Goal: Task Accomplishment & Management: Complete application form

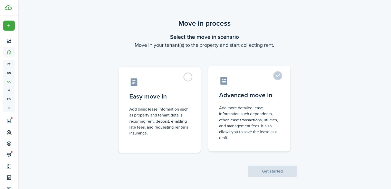
click at [263, 99] on control-radio-card-title "Advanced move in" at bounding box center [249, 94] width 61 height 9
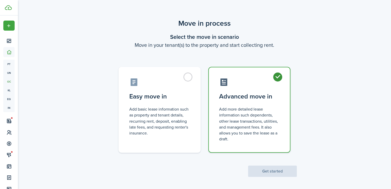
radio input "true"
click at [267, 172] on button "Get started" at bounding box center [272, 170] width 49 height 11
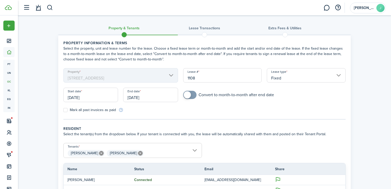
click at [90, 101] on input "[DATE]" at bounding box center [90, 95] width 55 height 14
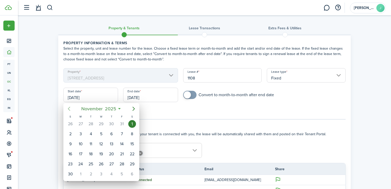
click at [69, 109] on icon "Previous page" at bounding box center [69, 108] width 6 height 6
click at [101, 152] on div "24" at bounding box center [101, 154] width 8 height 8
type input "[DATE]"
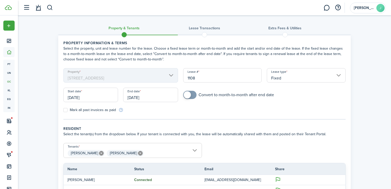
click at [144, 94] on input "[DATE]" at bounding box center [150, 95] width 55 height 14
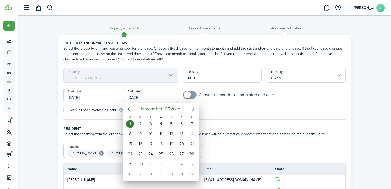
click at [190, 110] on icon "Next page" at bounding box center [193, 108] width 6 height 6
click at [132, 106] on mbsc-button "Previous page" at bounding box center [129, 108] width 10 height 10
click at [131, 106] on icon "Previous page" at bounding box center [129, 108] width 6 height 6
click at [181, 161] on div "30" at bounding box center [182, 164] width 8 height 8
type input "[DATE]"
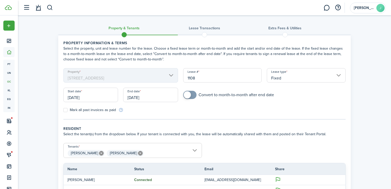
checkbox input "true"
click at [184, 93] on span at bounding box center [187, 94] width 7 height 7
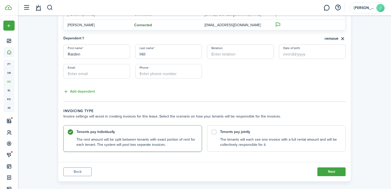
scroll to position [170, 0]
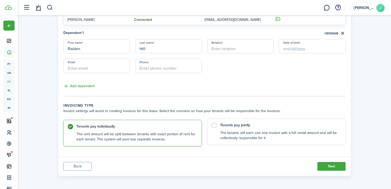
click at [243, 123] on control-radio-card-title "Tenants pay jointly" at bounding box center [280, 124] width 120 height 5
radio input "false"
radio input "true"
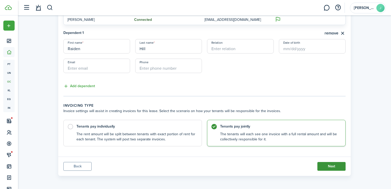
click at [327, 165] on button "Next" at bounding box center [331, 166] width 28 height 9
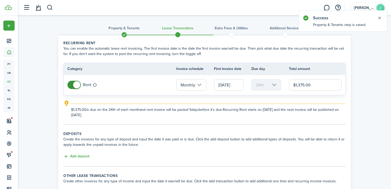
click at [233, 84] on input "[DATE]" at bounding box center [229, 84] width 30 height 11
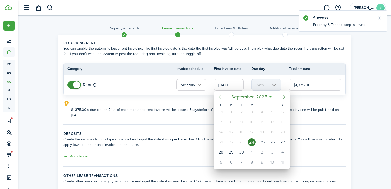
click at [281, 97] on icon "Next page" at bounding box center [284, 97] width 6 height 6
click at [251, 110] on div "1" at bounding box center [252, 112] width 8 height 8
type input "[DATE]"
type input "1st"
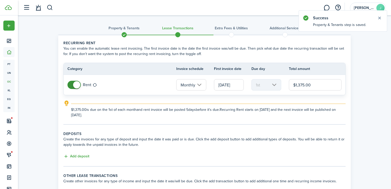
drag, startPoint x: 317, startPoint y: 84, endPoint x: 282, endPoint y: 86, distance: 35.2
click at [282, 86] on tr "Rent Monthly [DATE] 1st $1,375.00" at bounding box center [205, 85] width 282 height 20
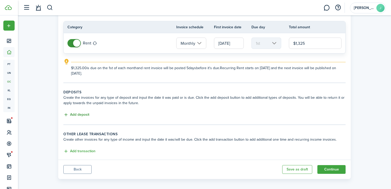
scroll to position [45, 0]
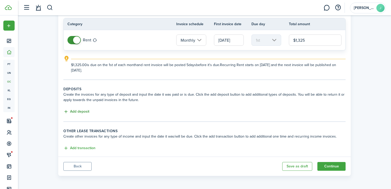
type input "$1,325.00"
click at [74, 110] on button "Add deposit" at bounding box center [76, 112] width 26 height 6
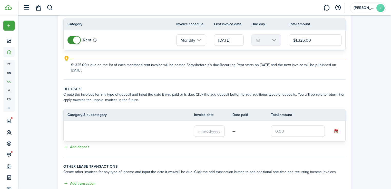
click at [105, 135] on loading-skeleton at bounding box center [118, 131] width 103 height 12
click at [196, 133] on input "text" at bounding box center [209, 130] width 31 height 11
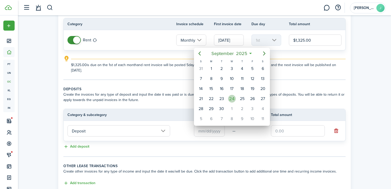
click at [236, 95] on div "24" at bounding box center [232, 99] width 10 height 10
type input "[DATE]"
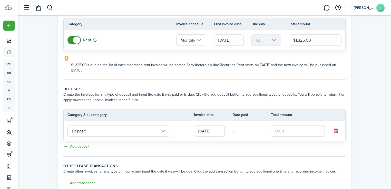
click at [310, 129] on input "text" at bounding box center [298, 130] width 54 height 11
type input "$1,225.00"
click at [268, 160] on panel-main-body "Recurring rent You can enable the automatic lease rent invoicing. The first inv…" at bounding box center [204, 91] width 293 height 201
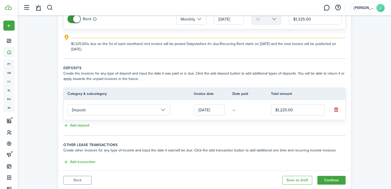
scroll to position [79, 0]
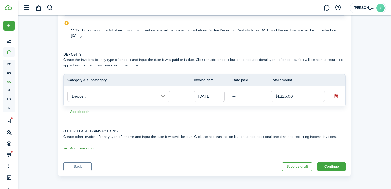
click at [85, 145] on button "Add transaction" at bounding box center [79, 148] width 32 height 6
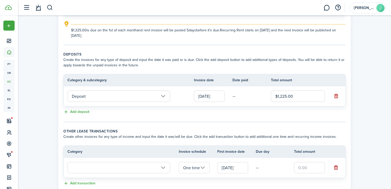
click at [101, 164] on input "text" at bounding box center [118, 167] width 103 height 11
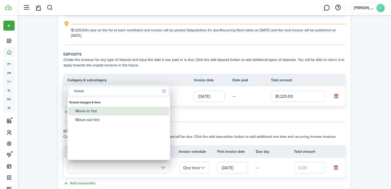
type input "move"
click at [94, 111] on div "Move-in fee" at bounding box center [120, 110] width 91 height 9
type input "Tenant charges & fees / Move-in fee"
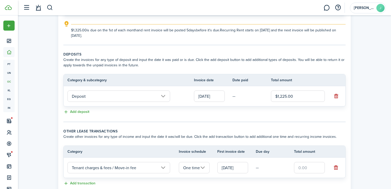
click at [235, 166] on input "[DATE]" at bounding box center [232, 167] width 31 height 11
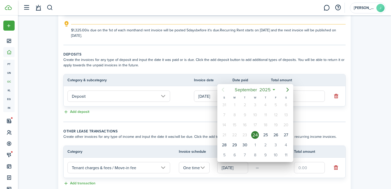
click at [255, 134] on div "24" at bounding box center [255, 135] width 8 height 8
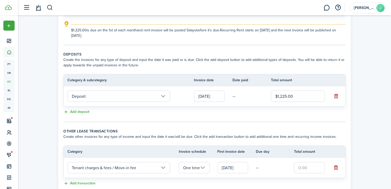
click at [305, 168] on input "text" at bounding box center [309, 167] width 31 height 11
type input "$175.00"
click at [264, 134] on wizard-step-header-description "Create other invoices for any type of income and input the date it was/will be …" at bounding box center [204, 136] width 282 height 5
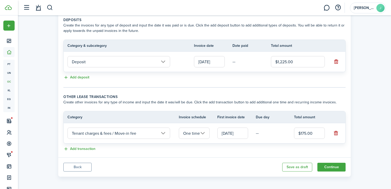
scroll to position [114, 0]
click at [327, 166] on button "Continue" at bounding box center [331, 166] width 28 height 9
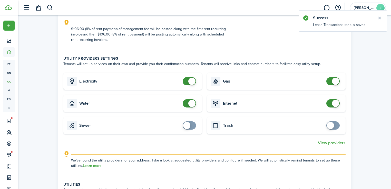
scroll to position [287, 0]
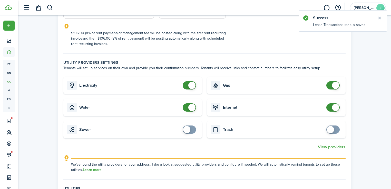
checkbox input "false"
click at [332, 82] on span at bounding box center [335, 85] width 7 height 7
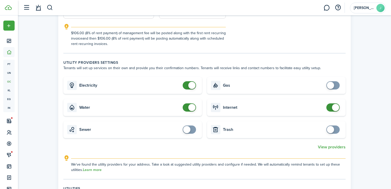
checkbox input "false"
click at [334, 104] on span at bounding box center [335, 107] width 7 height 7
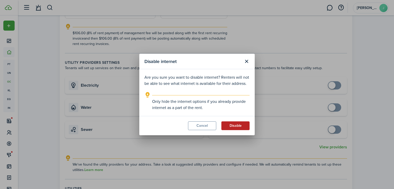
click at [237, 125] on button "Disable" at bounding box center [235, 125] width 28 height 9
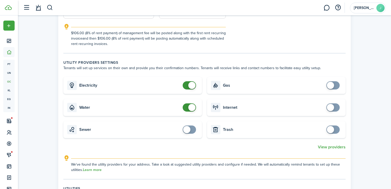
click at [192, 104] on span at bounding box center [189, 107] width 5 height 8
checkbox input "false"
click at [193, 104] on span at bounding box center [191, 107] width 7 height 7
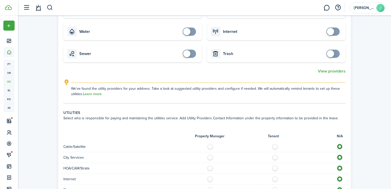
scroll to position [452, 0]
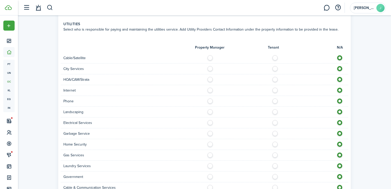
click at [210, 66] on label at bounding box center [211, 67] width 9 height 3
radio input "true"
click at [271, 88] on div at bounding box center [277, 90] width 144 height 5
click at [273, 88] on div at bounding box center [277, 90] width 144 height 5
click at [274, 88] on label at bounding box center [276, 89] width 9 height 3
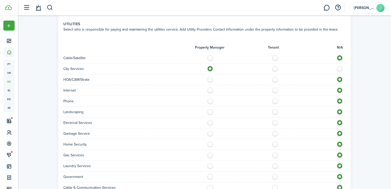
radio input "true"
click at [275, 98] on label at bounding box center [276, 99] width 9 height 3
radio input "true"
click at [209, 109] on label at bounding box center [211, 110] width 9 height 3
radio input "true"
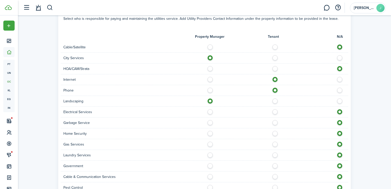
scroll to position [513, 0]
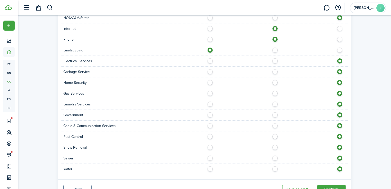
click at [275, 58] on label at bounding box center [276, 59] width 9 height 3
radio input "true"
click at [212, 69] on label at bounding box center [211, 70] width 9 height 3
radio input "true"
click at [275, 101] on label at bounding box center [276, 102] width 9 height 3
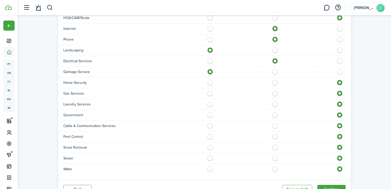
radio input "true"
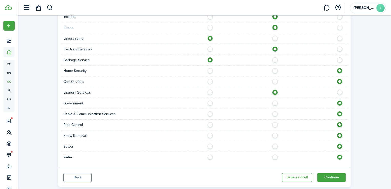
scroll to position [530, 0]
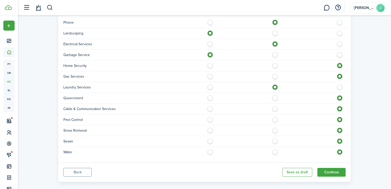
click at [276, 117] on label at bounding box center [276, 118] width 9 height 3
radio input "true"
click at [211, 138] on label at bounding box center [211, 139] width 9 height 3
radio input "true"
click at [212, 149] on label at bounding box center [211, 150] width 9 height 3
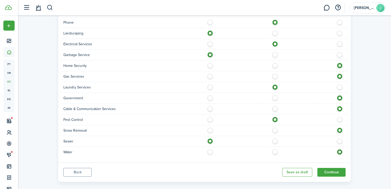
radio input "true"
click at [275, 128] on label at bounding box center [276, 129] width 9 height 3
radio input "true"
click at [328, 168] on button "Continue" at bounding box center [331, 172] width 28 height 9
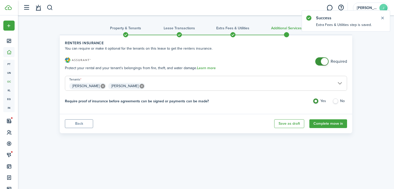
checkbox input "false"
click at [324, 62] on span at bounding box center [324, 61] width 7 height 7
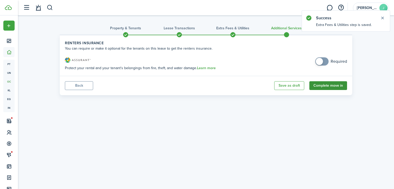
click at [325, 87] on button "Complete move in" at bounding box center [328, 85] width 38 height 9
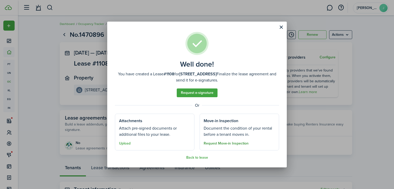
click at [215, 143] on button "Request Move-in Inspection" at bounding box center [226, 143] width 45 height 4
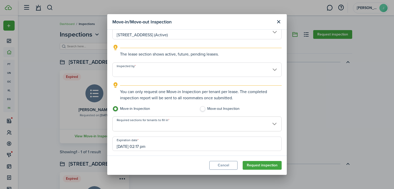
scroll to position [41, 0]
click at [182, 73] on input "Inspected by" at bounding box center [196, 69] width 169 height 14
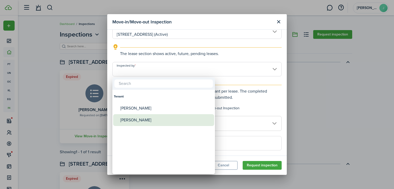
click at [142, 116] on div "[PERSON_NAME]" at bounding box center [165, 120] width 91 height 12
type input "[PERSON_NAME]"
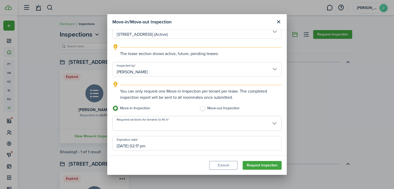
click at [185, 120] on input "Required sections for tenants to fill in" at bounding box center [197, 119] width 169 height 6
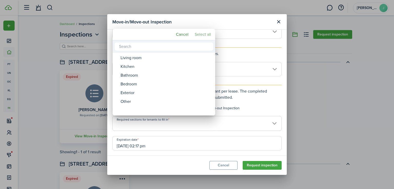
click at [207, 36] on mbsc-button "Select all" at bounding box center [203, 34] width 21 height 9
type input "Living room, Kitchen, Bathroom, Bedroom, Exterior, Other"
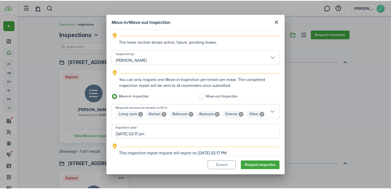
scroll to position [59, 0]
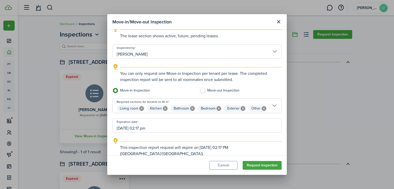
click at [151, 129] on input "[DATE] 02:17 pm" at bounding box center [196, 125] width 169 height 14
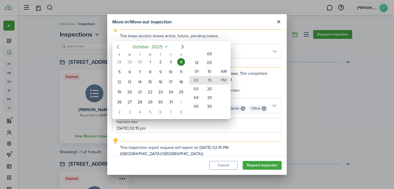
click at [121, 48] on icon "Previous page" at bounding box center [118, 47] width 6 height 6
click at [184, 45] on icon "Next page" at bounding box center [183, 47] width 6 height 6
click at [152, 80] on div "15" at bounding box center [150, 82] width 8 height 8
drag, startPoint x: 190, startPoint y: 82, endPoint x: 198, endPoint y: 59, distance: 24.3
click at [198, 59] on mbsc-wheel-item "02" at bounding box center [195, 57] width 13 height 9
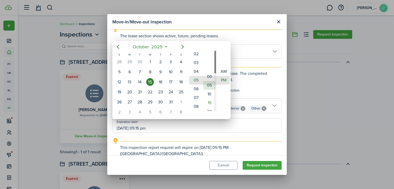
drag, startPoint x: 206, startPoint y: 56, endPoint x: 205, endPoint y: 82, distance: 26.4
click at [205, 81] on mbsc-wheel-item "00" at bounding box center [209, 76] width 13 height 9
type input "[DATE] 05:00 pm"
click at [238, 125] on div at bounding box center [197, 94] width 476 height 271
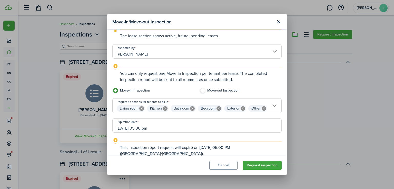
drag, startPoint x: 252, startPoint y: 164, endPoint x: 239, endPoint y: 159, distance: 14.4
click at [252, 164] on button "Request inspection" at bounding box center [262, 165] width 39 height 9
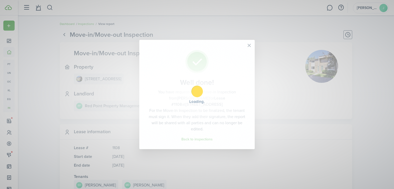
click at [249, 48] on button "Close modal" at bounding box center [249, 45] width 9 height 9
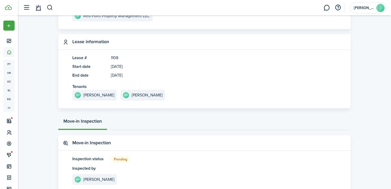
scroll to position [123, 0]
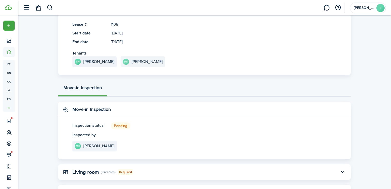
click at [126, 65] on link "MD [PERSON_NAME]" at bounding box center [143, 61] width 44 height 11
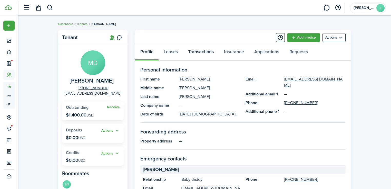
click at [208, 53] on link "Transactions" at bounding box center [201, 52] width 36 height 15
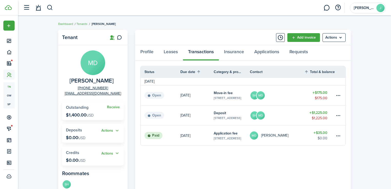
click at [215, 95] on table-subtitle "[STREET_ADDRESS]" at bounding box center [227, 97] width 27 height 5
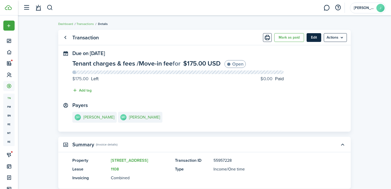
click at [317, 38] on button "Edit" at bounding box center [314, 37] width 15 height 9
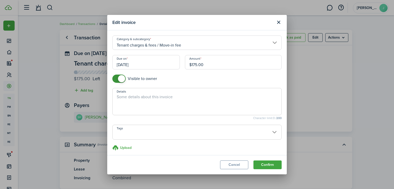
checkbox input "false"
click at [123, 78] on span at bounding box center [121, 78] width 7 height 7
click at [268, 164] on button "Confirm" at bounding box center [268, 164] width 28 height 9
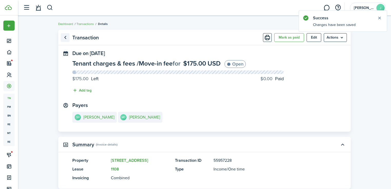
click at [66, 39] on link "Go back" at bounding box center [65, 37] width 9 height 9
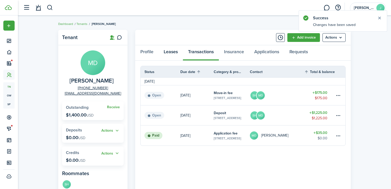
drag, startPoint x: 159, startPoint y: 48, endPoint x: 163, endPoint y: 49, distance: 3.8
click at [159, 48] on link "Leases" at bounding box center [171, 52] width 24 height 15
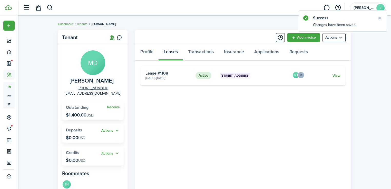
click at [338, 75] on link "View" at bounding box center [337, 75] width 8 height 5
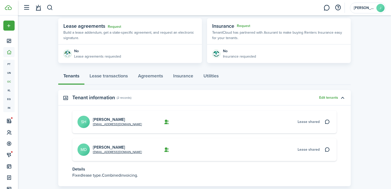
scroll to position [103, 0]
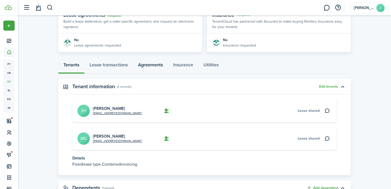
click at [163, 67] on link "Agreements" at bounding box center [150, 65] width 35 height 15
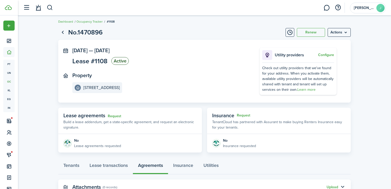
scroll to position [22, 0]
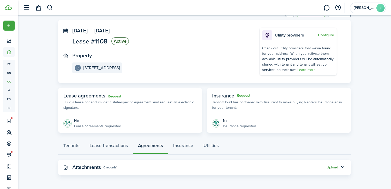
click at [336, 166] on button "Upload" at bounding box center [333, 167] width 12 height 4
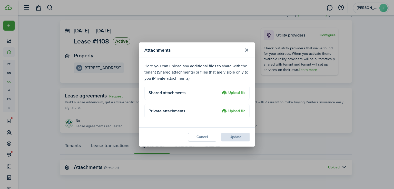
click at [229, 92] on label "Upload file" at bounding box center [234, 93] width 24 height 6
click at [220, 90] on input "Upload file" at bounding box center [220, 90] width 0 height 0
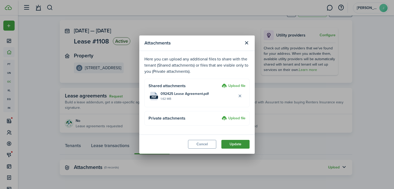
click at [246, 143] on button "Update" at bounding box center [235, 144] width 28 height 9
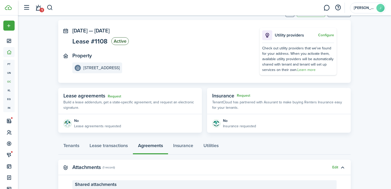
scroll to position [0, 0]
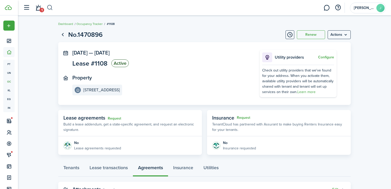
click at [52, 8] on button "button" at bounding box center [50, 7] width 6 height 9
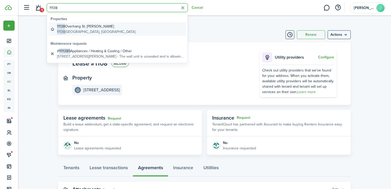
type input "11138"
click at [87, 32] on global-search-item-description "[STREET_ADDRESS]" at bounding box center [96, 31] width 79 height 5
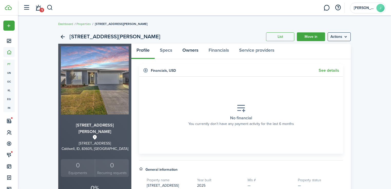
click at [193, 53] on link "Owners" at bounding box center [190, 51] width 26 height 15
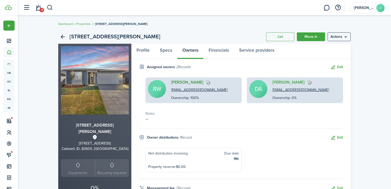
click at [192, 83] on link "[PERSON_NAME]" at bounding box center [187, 82] width 32 height 5
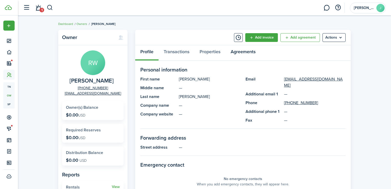
click at [244, 52] on link "Agreements" at bounding box center [243, 52] width 35 height 15
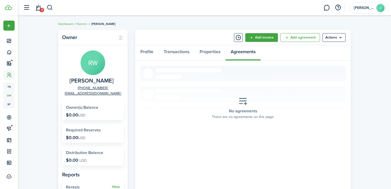
click at [308, 29] on div "Owner RW [PERSON_NAME] [PHONE_NUMBER] [EMAIL_ADDRESS][DOMAIN_NAME] Owner(s) Bal…" at bounding box center [204, 154] width 373 height 255
click at [302, 37] on link "Add agreement" at bounding box center [300, 37] width 40 height 9
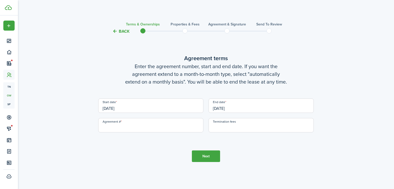
click at [128, 31] on button "Back" at bounding box center [120, 30] width 17 height 5
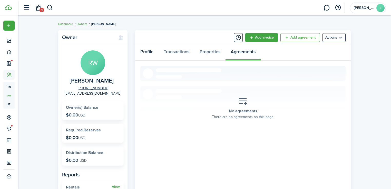
click at [151, 50] on link "Profile" at bounding box center [146, 52] width 23 height 15
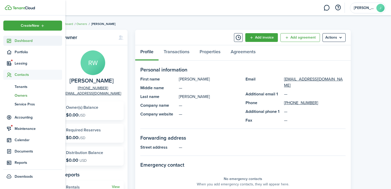
click at [13, 42] on sidebar-link-icon at bounding box center [8, 40] width 11 height 5
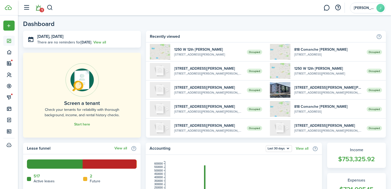
click at [40, 9] on span "1" at bounding box center [42, 10] width 5 height 5
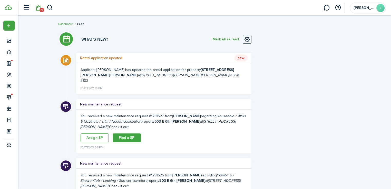
click at [221, 38] on button "Mark all as read" at bounding box center [226, 39] width 26 height 9
click at [55, 8] on header-wrapper "[PERSON_NAME]" at bounding box center [203, 7] width 365 height 15
click at [53, 9] on button "button" at bounding box center [50, 7] width 6 height 9
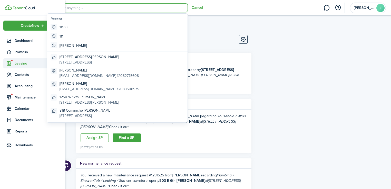
click at [11, 62] on icon at bounding box center [8, 63] width 5 height 5
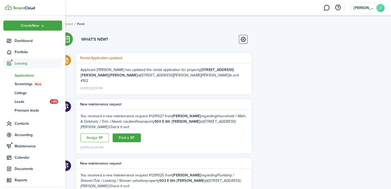
click at [21, 76] on span "Applications" at bounding box center [38, 75] width 47 height 5
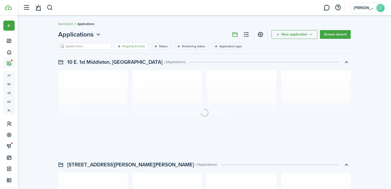
click at [131, 46] on filter-tag-label "Property & Units" at bounding box center [133, 46] width 23 height 5
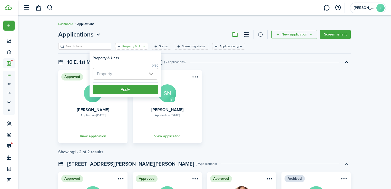
click at [136, 70] on span "Property" at bounding box center [125, 73] width 65 height 11
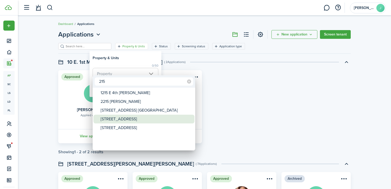
type input "215"
click at [131, 117] on div "[STREET_ADDRESS]" at bounding box center [146, 118] width 91 height 9
type input "[STREET_ADDRESS]"
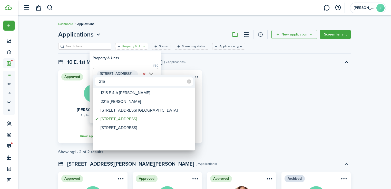
click at [252, 104] on div at bounding box center [195, 94] width 473 height 271
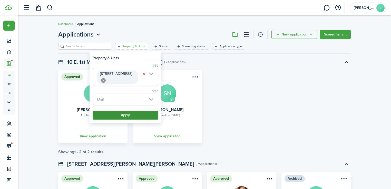
click at [140, 114] on button "Apply" at bounding box center [126, 115] width 66 height 9
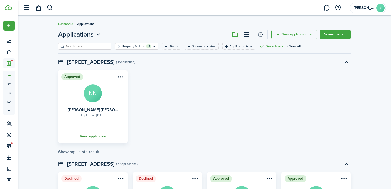
click at [101, 138] on link "View application" at bounding box center [92, 136] width 71 height 14
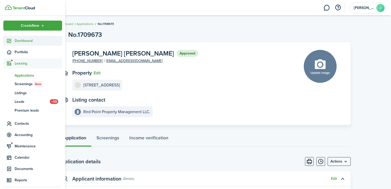
click at [12, 42] on sidebar-link-icon at bounding box center [8, 40] width 11 height 5
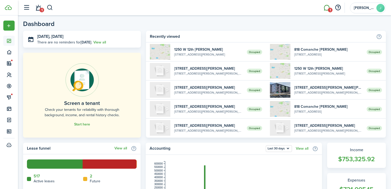
click at [324, 9] on link "1" at bounding box center [327, 7] width 10 height 13
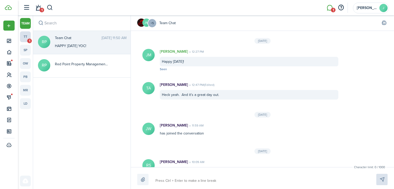
scroll to position [569, 0]
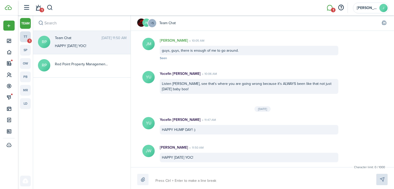
click at [28, 37] on link "tt 1" at bounding box center [25, 36] width 11 height 11
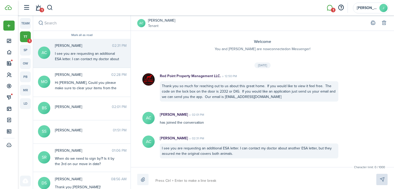
click at [106, 56] on div "I see you are requesting an additional ESA letter. I can contact my doctor abou…" at bounding box center [87, 62] width 64 height 22
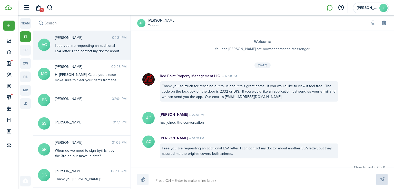
click at [206, 176] on textarea at bounding box center [260, 180] width 212 height 9
type textarea "H"
type textarea "Hi"
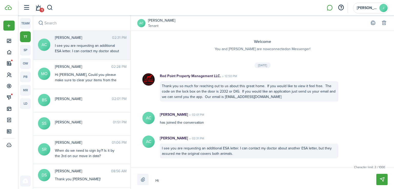
type textarea "Hi"
type textarea "Hi A"
type textarea "Hi As"
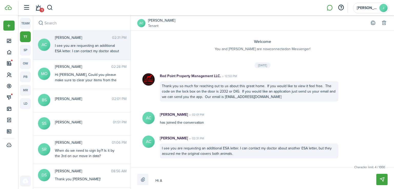
type textarea "Hi As"
type textarea "Hi [PERSON_NAME]"
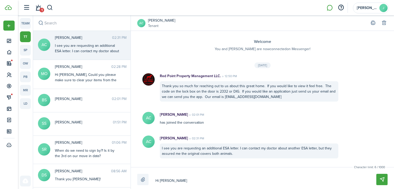
type textarea "Hi [PERSON_NAME]"
type textarea "Hi [PERSON_NAME],"
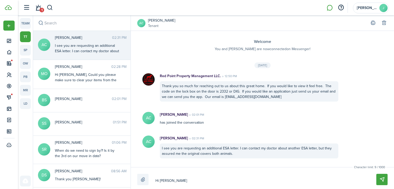
type textarea "Hi [PERSON_NAME],"
type textarea "Hi [PERSON_NAME], t"
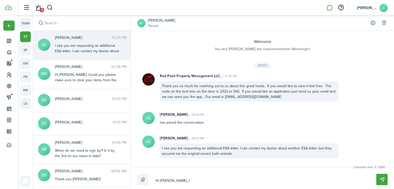
type textarea "Hi [PERSON_NAME], th"
type textarea "Hi [PERSON_NAME], the"
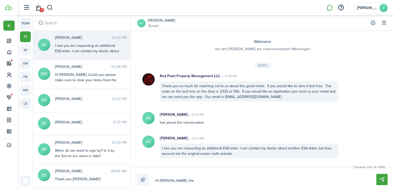
type textarea "Hi [PERSON_NAME], the"
type textarea "Hi [PERSON_NAME], the w"
type textarea "Hi [PERSON_NAME], the wa"
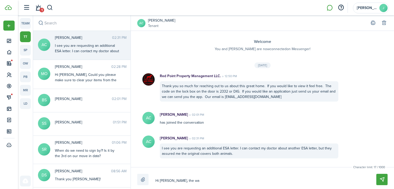
type textarea "Hi [PERSON_NAME], the way"
type textarea "Hi [PERSON_NAME], the way t"
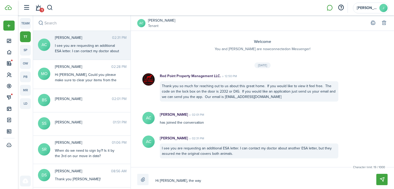
type textarea "Hi [PERSON_NAME], the way t"
type textarea "Hi [PERSON_NAME], the way th"
type textarea "Hi [PERSON_NAME], the way the"
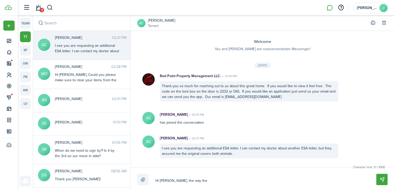
type textarea "Hi [PERSON_NAME], the way the"
type textarea "Hi [PERSON_NAME], the way the l"
type textarea "Hi [PERSON_NAME], the way the le"
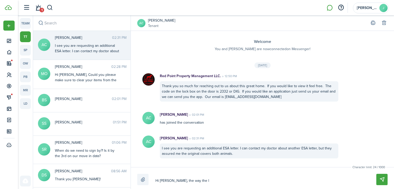
type textarea "Hi [PERSON_NAME], the way the le"
type textarea "Hi [PERSON_NAME], the way the let"
type textarea "Hi [PERSON_NAME], the way the lett"
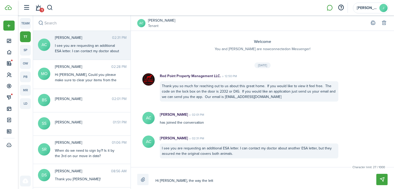
type textarea "Hi [PERSON_NAME], the way the lette"
type textarea "Hi [PERSON_NAME], the way the letter"
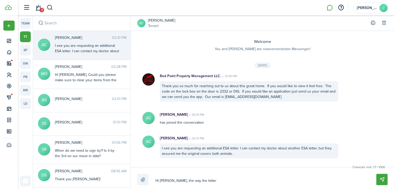
type textarea "Hi [PERSON_NAME], the way the letter"
type textarea "Hi [PERSON_NAME], the way the letter r"
type textarea "Hi [PERSON_NAME], the way the letter re"
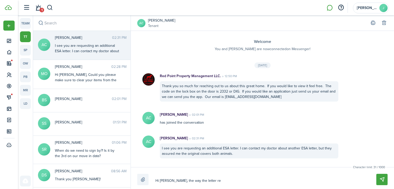
type textarea "Hi [PERSON_NAME], the way the letter rea"
type textarea "Hi [PERSON_NAME], the way the letter read"
type textarea "Hi [PERSON_NAME], the way the letter reads"
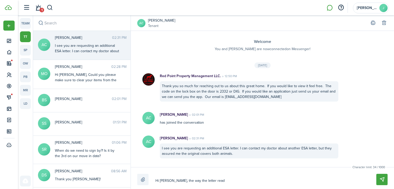
type textarea "Hi [PERSON_NAME], the way the letter reads"
type textarea "Hi [PERSON_NAME], the way the letter reads i"
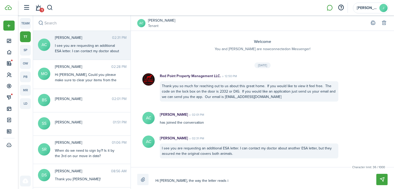
type textarea "Hi [PERSON_NAME], the way the letter reads it"
type textarea "Hi [PERSON_NAME], the way the letter reads it i"
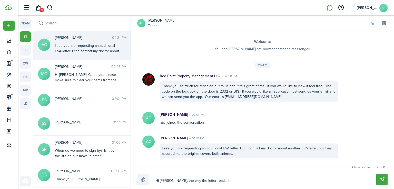
type textarea "Hi [PERSON_NAME], the way the letter reads it i"
type textarea "Hi [PERSON_NAME], the way the letter reads it"
type textarea "Hi [PERSON_NAME], the way the letter reads it s"
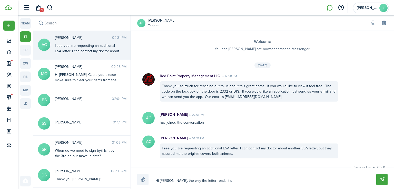
type textarea "Hi [PERSON_NAME], the way the letter reads it st"
type textarea "Hi [PERSON_NAME], the way the letter reads it sta"
type textarea "Hi [PERSON_NAME], the way the letter reads it stat"
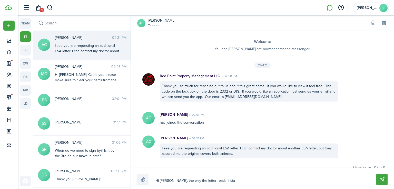
type textarea "Hi [PERSON_NAME], the way the letter reads it stat"
type textarea "Hi [PERSON_NAME], the way the letter reads it state"
type textarea "Hi [PERSON_NAME], the way the letter reads it states"
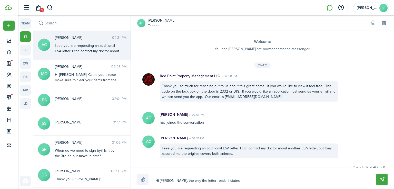
type textarea "Hi [PERSON_NAME], the way the letter reads it states"
type textarea "Hi [PERSON_NAME], the way the letter reads it states o"
type textarea "Hi [PERSON_NAME], the way the letter reads it states on"
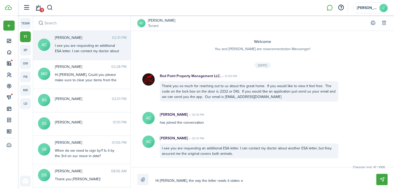
type textarea "Hi [PERSON_NAME], the way the letter reads it states on"
type textarea "Hi [PERSON_NAME], the way the letter reads it states one"
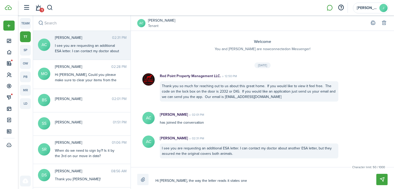
type textarea "Hi [PERSON_NAME], the way the letter reads it states one a"
type textarea "Hi [PERSON_NAME], the way the letter reads it states one an"
type textarea "Hi [PERSON_NAME], the way the letter reads it states one ani"
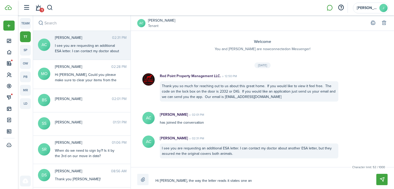
type textarea "Hi [PERSON_NAME], the way the letter reads it states one ani"
type textarea "Hi [PERSON_NAME], the way the letter reads it states one anim"
type textarea "Hi [PERSON_NAME], the way the letter reads it states one ani"
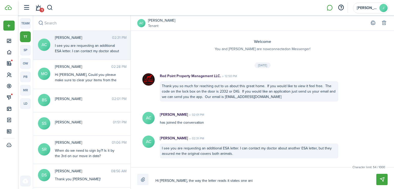
type textarea "Hi [PERSON_NAME], the way the letter reads it states one an"
type textarea "Hi [PERSON_NAME], the way the letter reads it states one a"
type textarea "Hi [PERSON_NAME], the way the letter reads it states one"
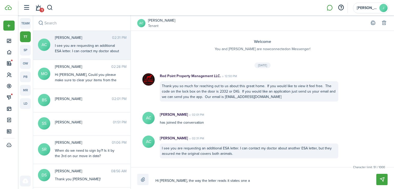
type textarea "Hi [PERSON_NAME], the way the letter reads it states one"
type textarea "Hi [PERSON_NAME], the way the letter reads it states one p"
type textarea "Hi [PERSON_NAME], the way the letter reads it states one pe"
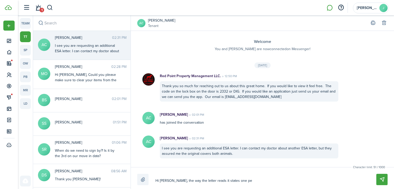
type textarea "Hi [PERSON_NAME], the way the letter reads it states one pet"
type textarea "Hi [PERSON_NAME], the way the letter reads it states one pet."
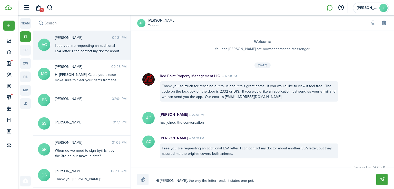
type textarea "Hi [PERSON_NAME], the way the letter reads it states one pet."
type textarea "Hi [PERSON_NAME], the way the letter reads it states one pet. I"
type textarea "Hi [PERSON_NAME], the way the letter reads it states one pet. If"
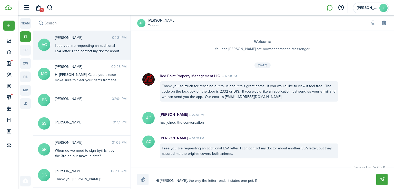
type textarea "Hi [PERSON_NAME], the way the letter reads it states one pet. If"
type textarea "Hi [PERSON_NAME], the way the letter reads it states one pet. If t"
type textarea "Hi [PERSON_NAME], the way the letter reads it states one pet. If th"
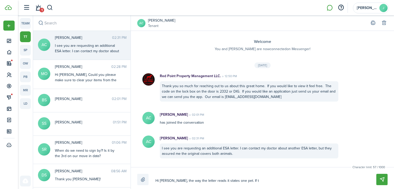
type textarea "Hi [PERSON_NAME], the way the letter reads it states one pet. If th"
type textarea "Hi [PERSON_NAME], the way the letter reads it states one pet. If the"
type textarea "Hi [PERSON_NAME], the way the letter reads it states one pet. If ther"
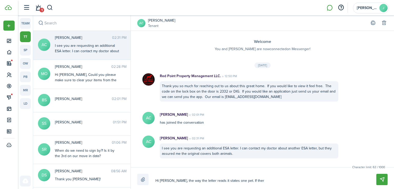
type textarea "Hi [PERSON_NAME], the way the letter reads it states one pet. If there"
type textarea "Hi [PERSON_NAME], the way the letter reads it states one pet. If there i"
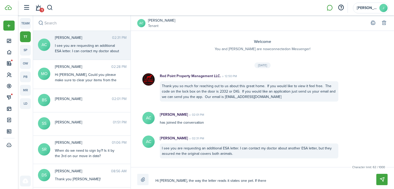
type textarea "Hi [PERSON_NAME], the way the letter reads it states one pet. If there i"
type textarea "Hi [PERSON_NAME], the way the letter reads it states one pet. If there is"
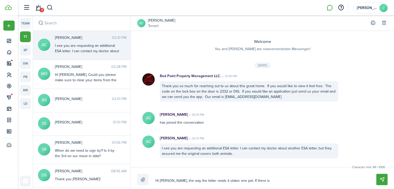
type textarea "Hi [PERSON_NAME], the way the letter reads it states one pet. If there is a"
type textarea "Hi [PERSON_NAME], the way the letter reads it states one pet. If there is a w"
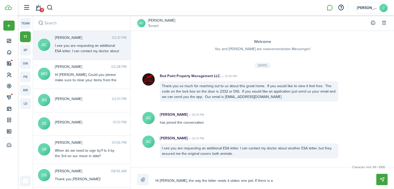
type textarea "Hi [PERSON_NAME], the way the letter reads it states one pet. If there is a w"
type textarea "Hi [PERSON_NAME], the way the letter reads it states one pet. If there is a wa"
type textarea "Hi [PERSON_NAME], the way the letter reads it states one pet. If there is a way"
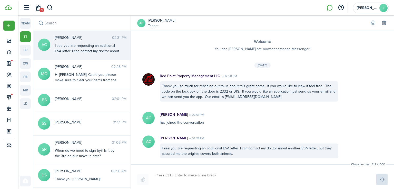
scroll to position [35, 0]
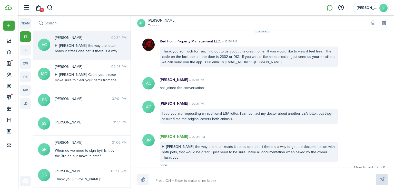
click at [261, 129] on messenger-list-item-base "[PERSON_NAME] 02:34 PM Hi [PERSON_NAME], the way the letter reads it states one…" at bounding box center [262, 151] width 263 height 44
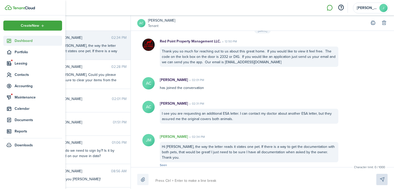
click at [11, 38] on icon at bounding box center [8, 40] width 5 height 5
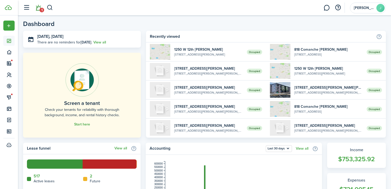
click at [39, 5] on link "1" at bounding box center [38, 7] width 10 height 13
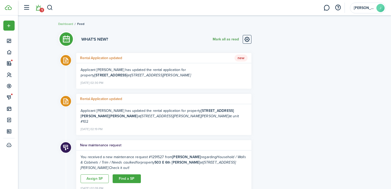
click at [220, 41] on button "Mark all as read" at bounding box center [226, 39] width 26 height 9
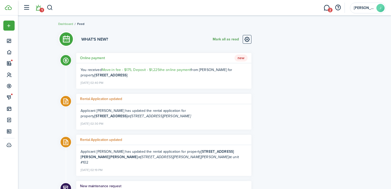
drag, startPoint x: 216, startPoint y: 38, endPoint x: 226, endPoint y: 37, distance: 9.8
click at [216, 38] on button "Mark all as read" at bounding box center [226, 39] width 26 height 9
click at [325, 7] on link "2" at bounding box center [327, 7] width 10 height 13
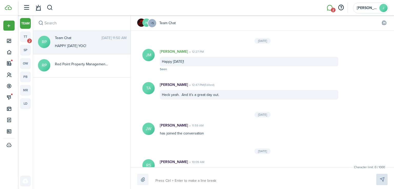
scroll to position [569, 0]
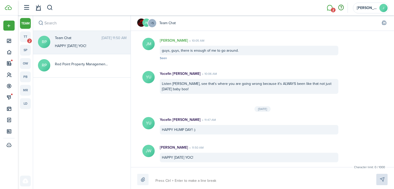
click at [338, 7] on button "button" at bounding box center [341, 7] width 9 height 9
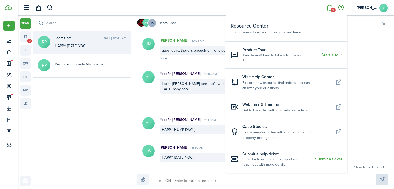
click at [331, 8] on li "2" at bounding box center [330, 7] width 12 height 13
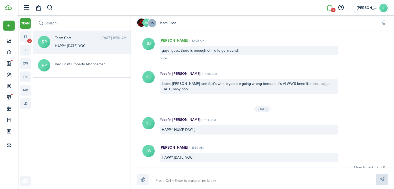
click at [330, 9] on li "2" at bounding box center [330, 7] width 12 height 13
click at [26, 35] on link "tt 2" at bounding box center [25, 36] width 11 height 11
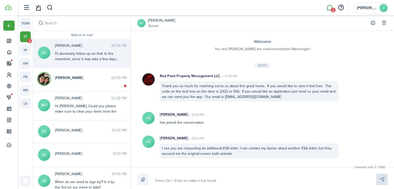
scroll to position [91, 0]
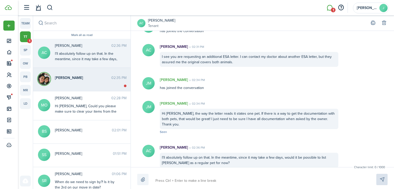
click at [105, 76] on span "[PERSON_NAME]" at bounding box center [83, 77] width 56 height 5
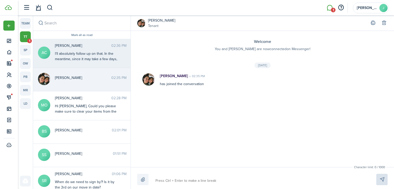
click at [96, 56] on div "I’ll absolutely follow up on that. In the meantime, since it may take a few day…" at bounding box center [87, 64] width 64 height 27
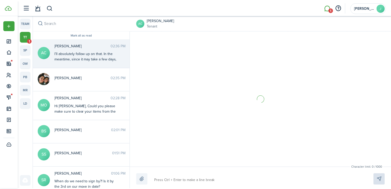
scroll to position [91, 0]
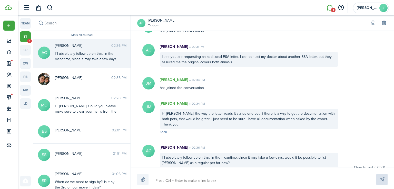
click at [26, 40] on link "tt 1" at bounding box center [25, 36] width 11 height 11
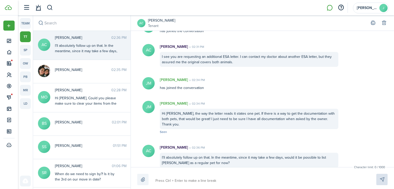
click at [57, 57] on messenger-thread-item "AC [PERSON_NAME] 02:36 PM I’ll absolutely follow up on that. In the meantime, s…" at bounding box center [82, 45] width 98 height 29
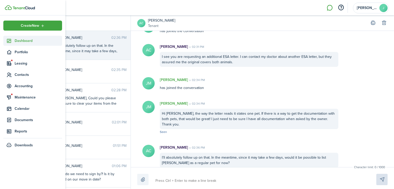
click at [8, 41] on icon at bounding box center [8, 40] width 5 height 5
